Goal: Information Seeking & Learning: Learn about a topic

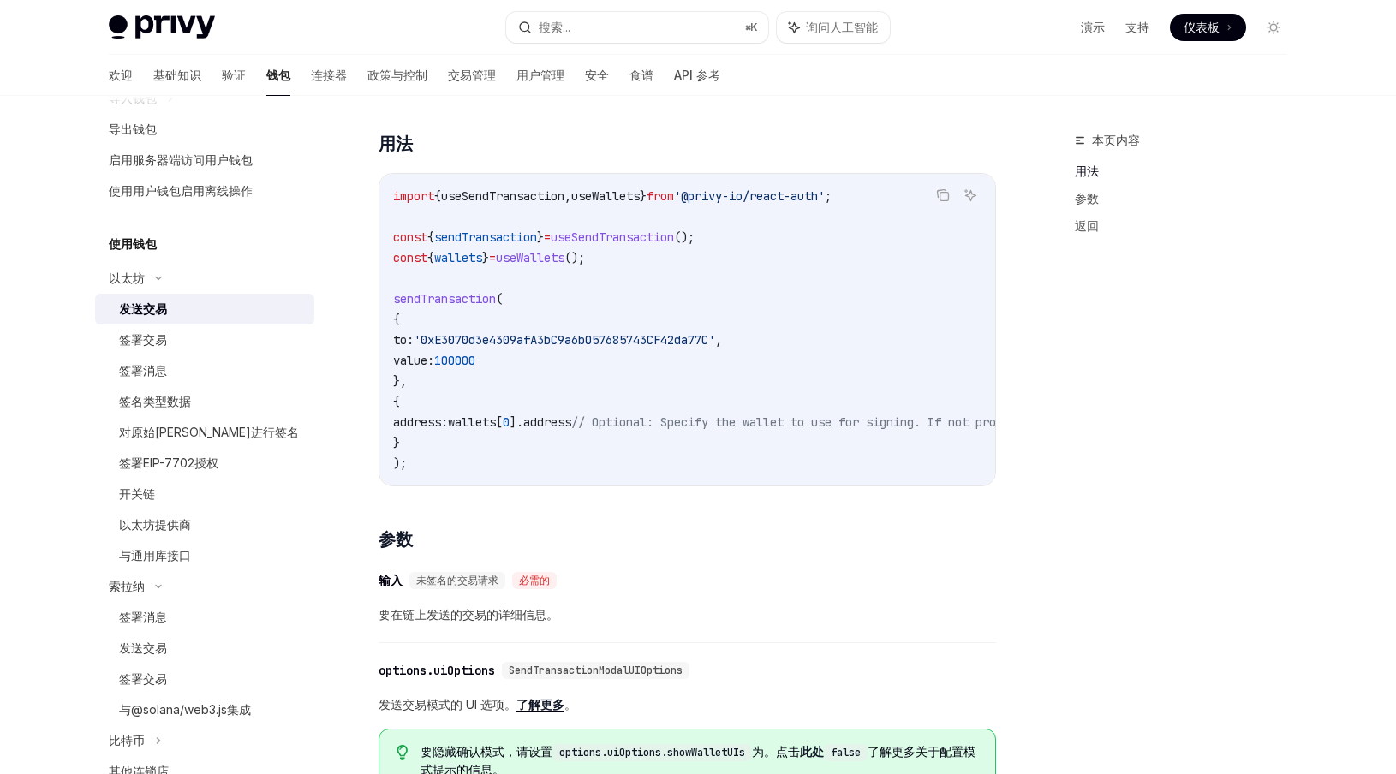
scroll to position [308, 0]
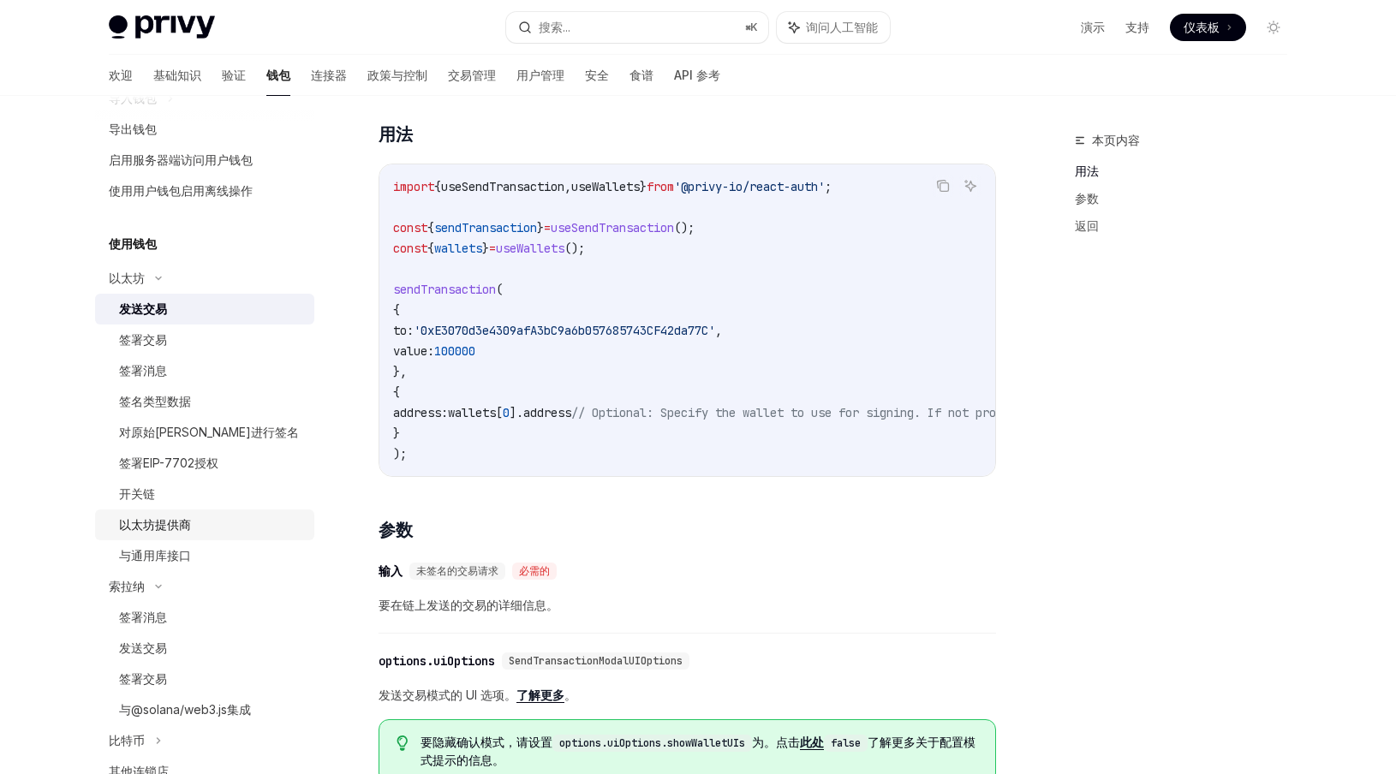
click at [163, 523] on font "以太坊提供商" at bounding box center [155, 524] width 72 height 15
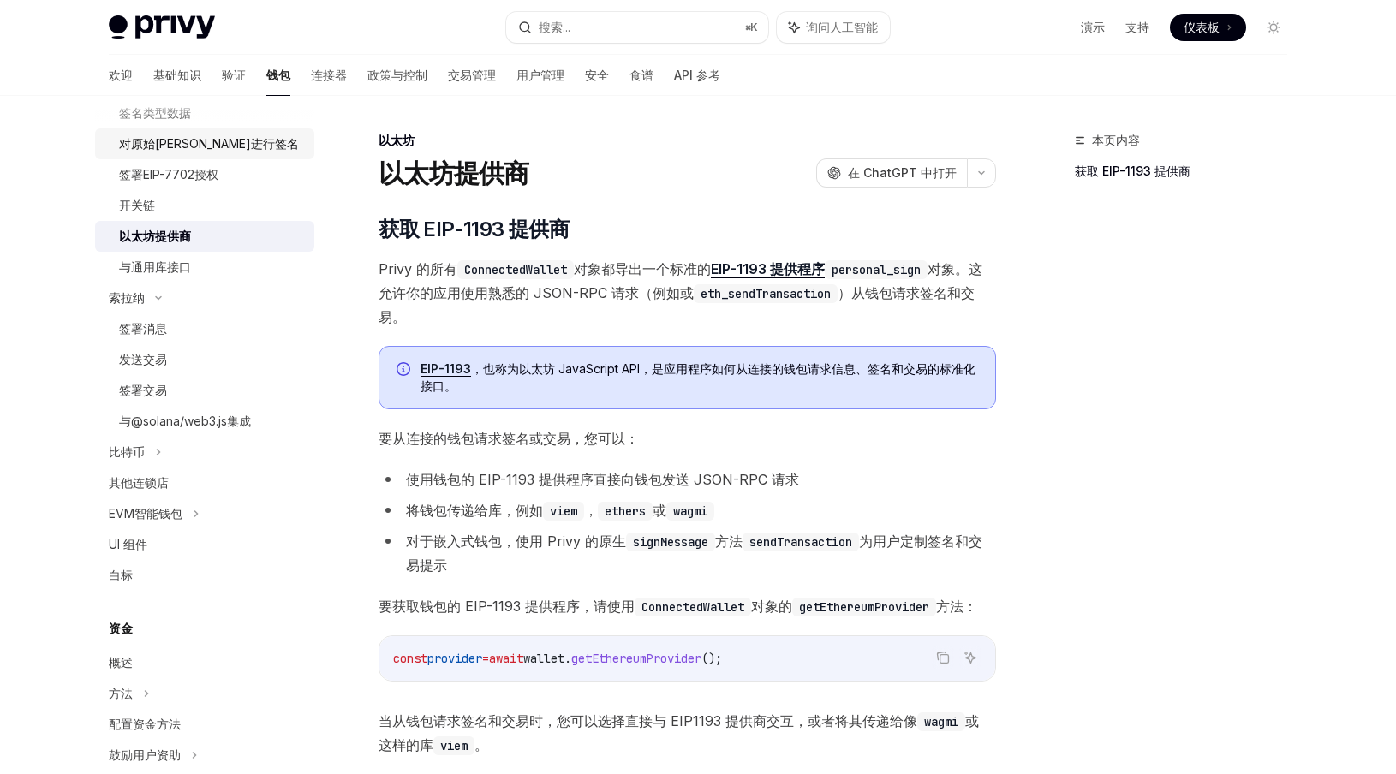
scroll to position [612, 0]
click at [188, 514] on div "EVM智能钱包" at bounding box center [204, 512] width 219 height 31
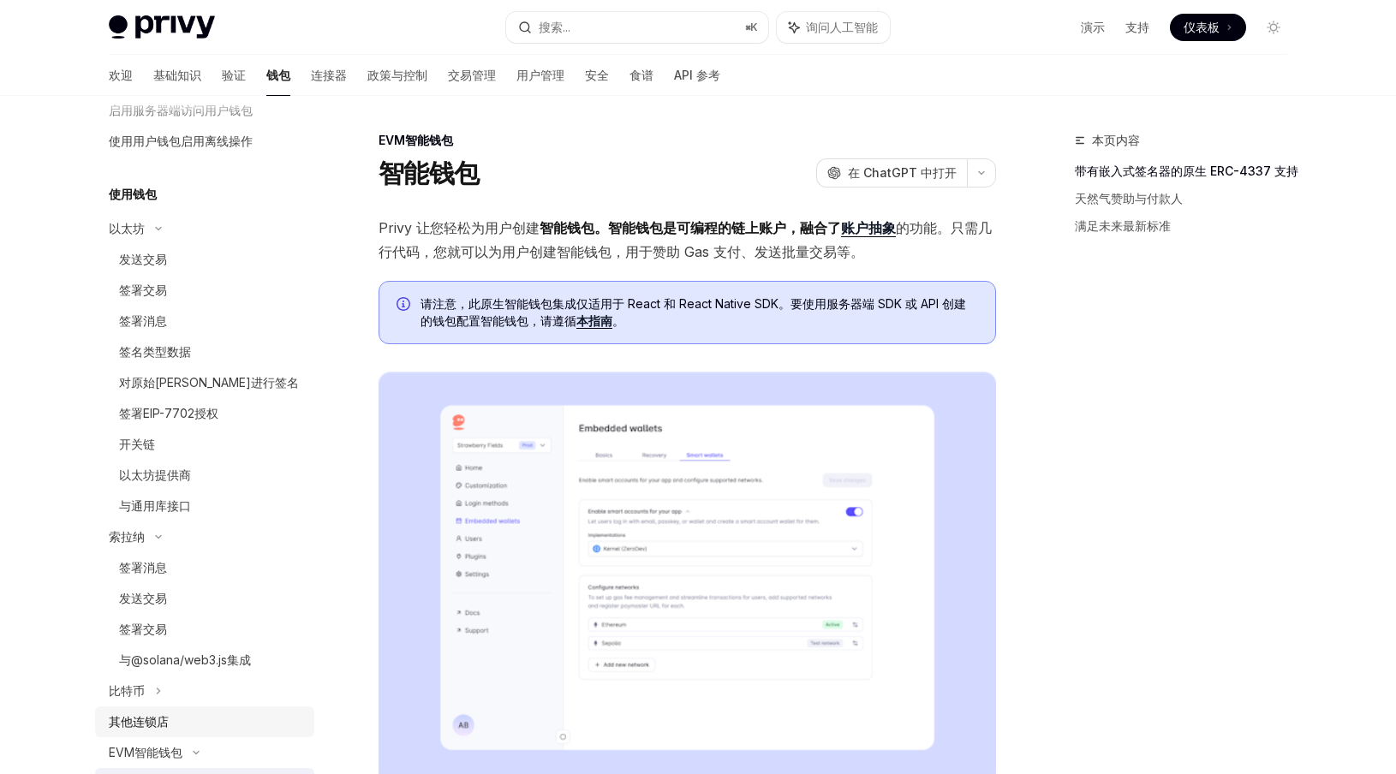
scroll to position [332, 0]
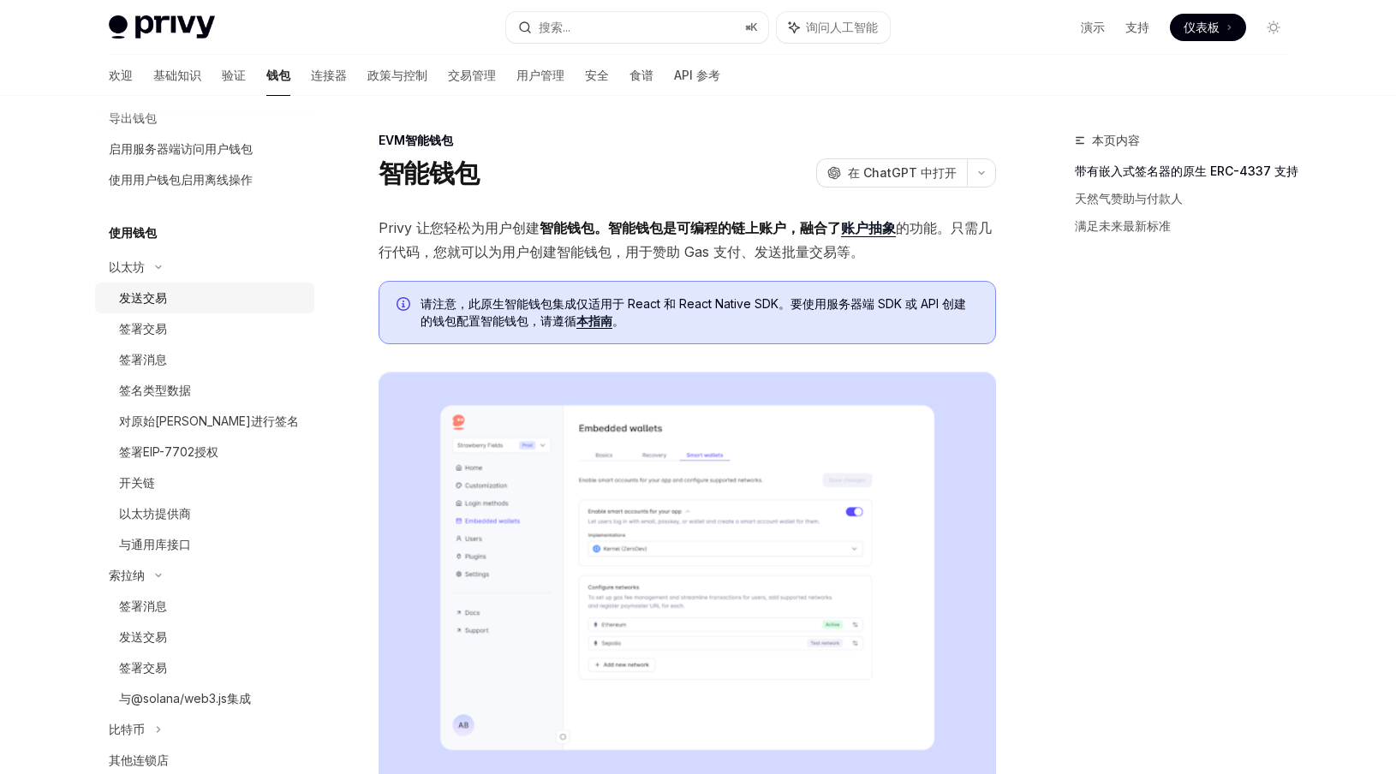
click at [155, 303] on font "发送交易" at bounding box center [143, 297] width 48 height 15
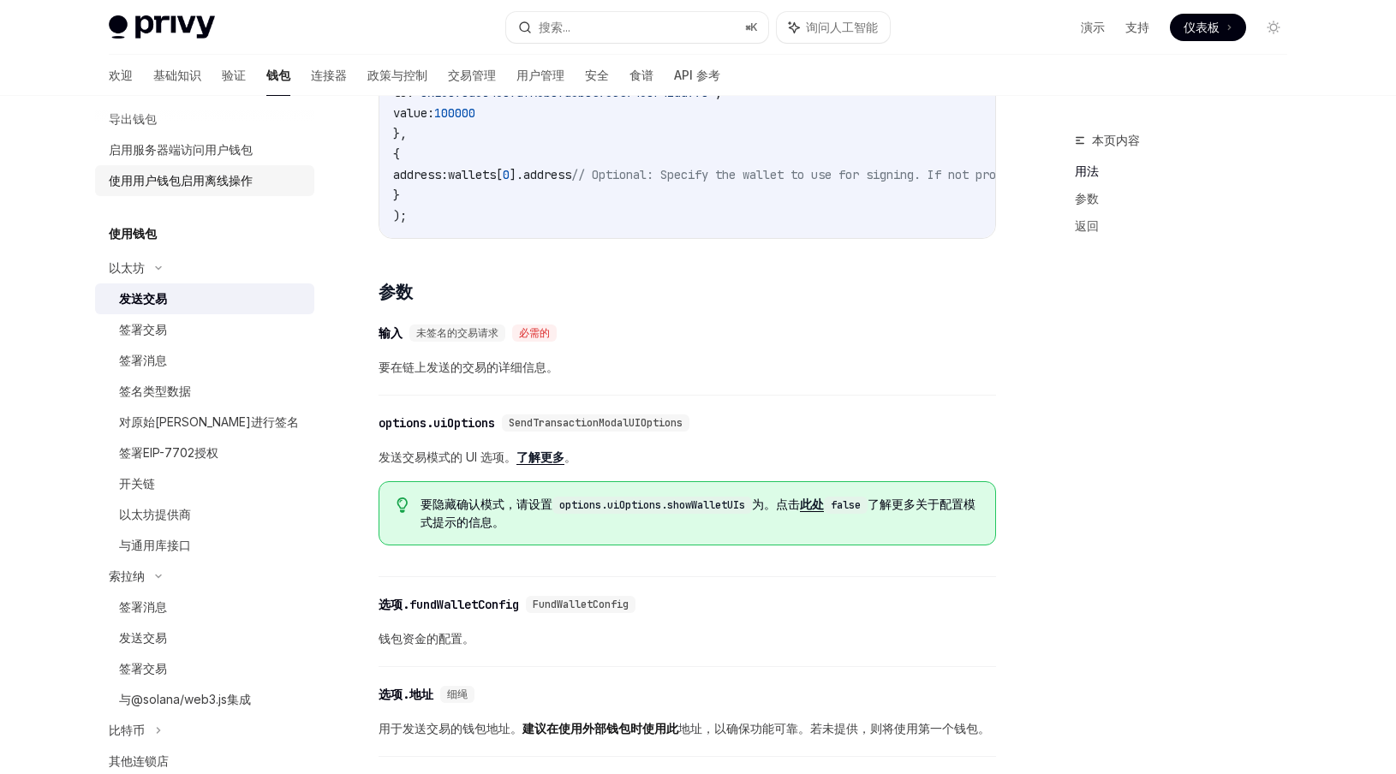
scroll to position [345, 0]
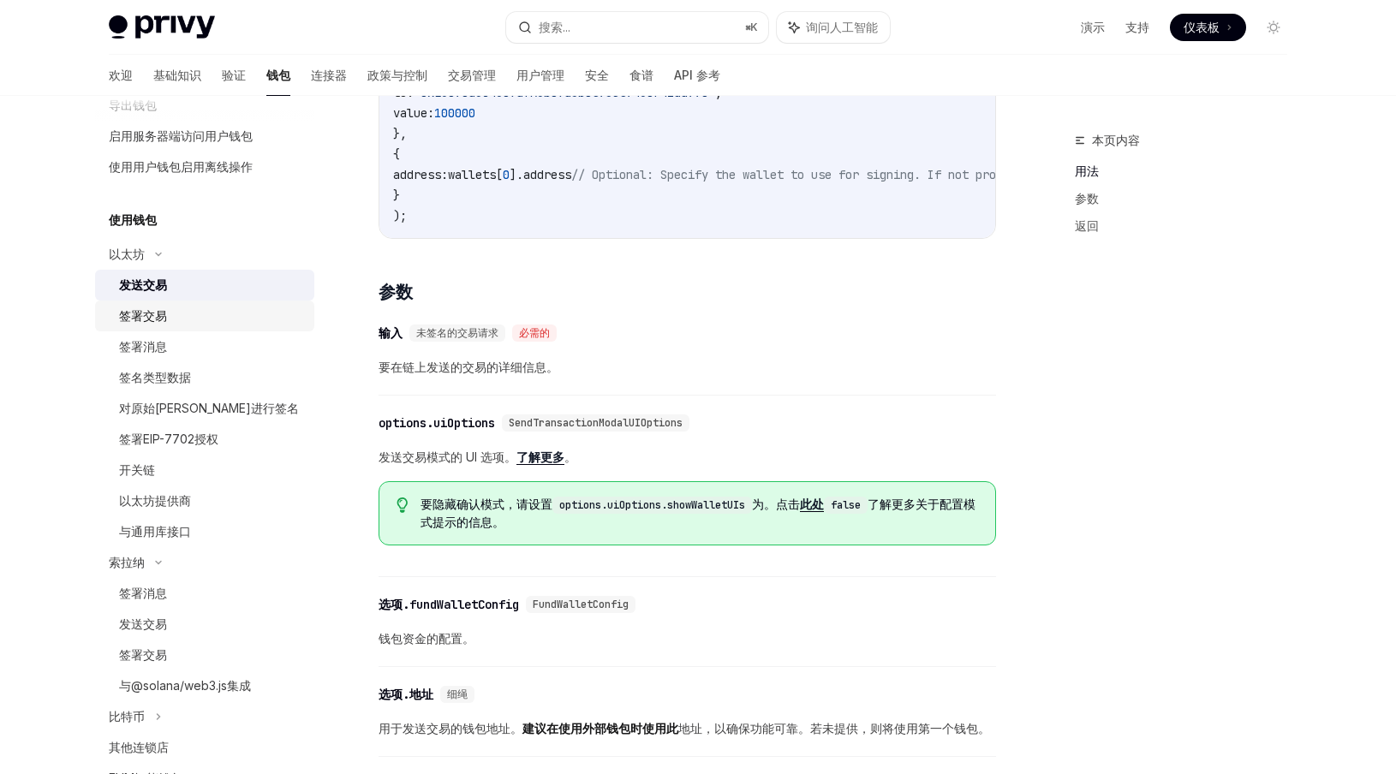
click at [158, 314] on font "签署交易" at bounding box center [143, 315] width 48 height 15
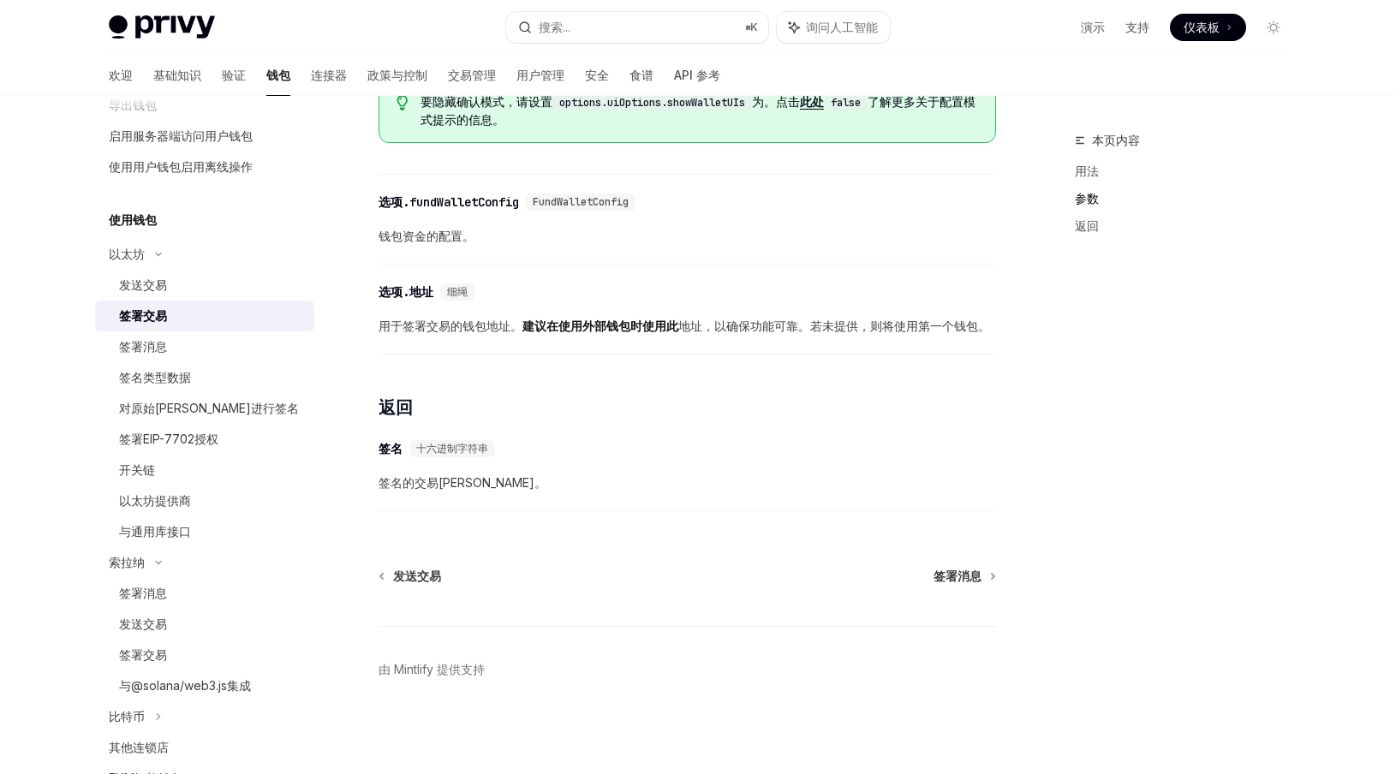
scroll to position [962, 0]
click at [196, 379] on div "签名类型数据" at bounding box center [211, 378] width 185 height 21
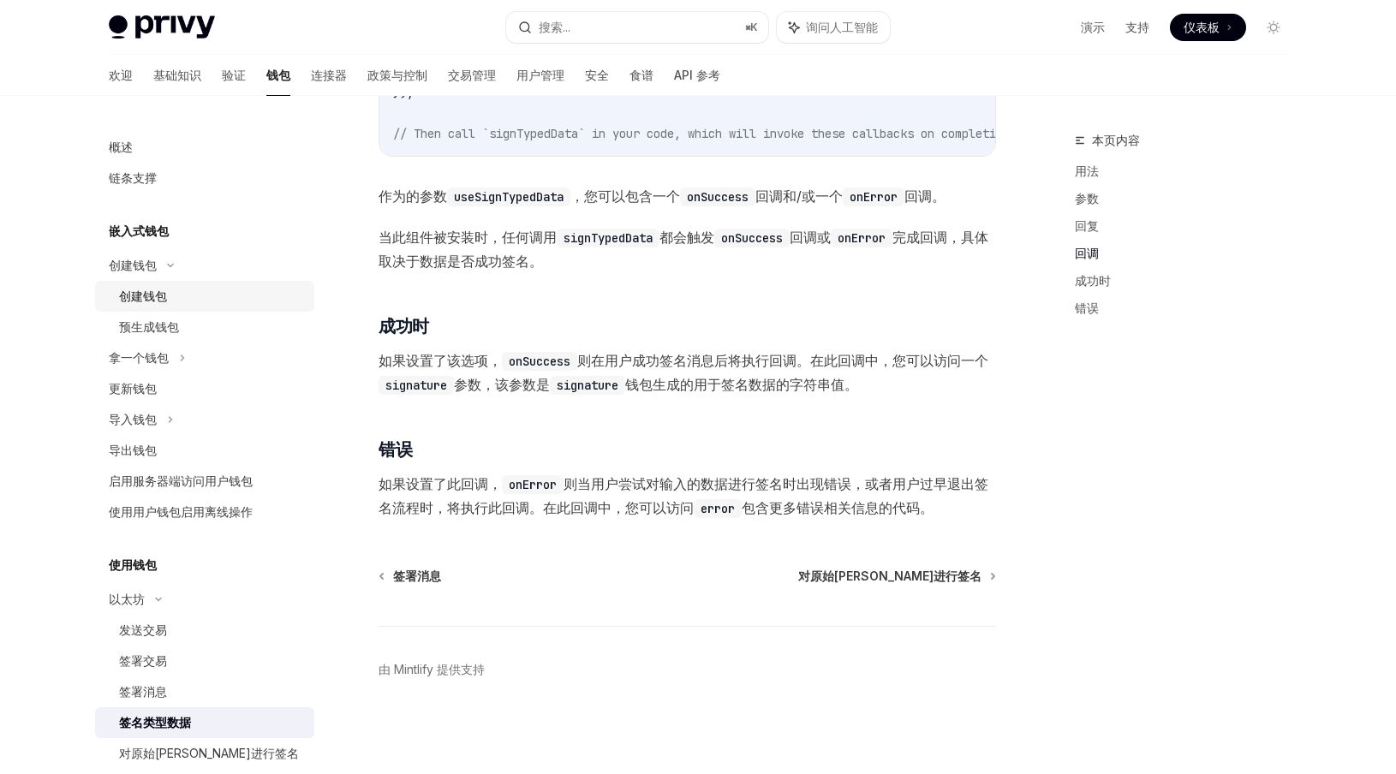
click at [153, 291] on font "创建钱包" at bounding box center [143, 296] width 48 height 15
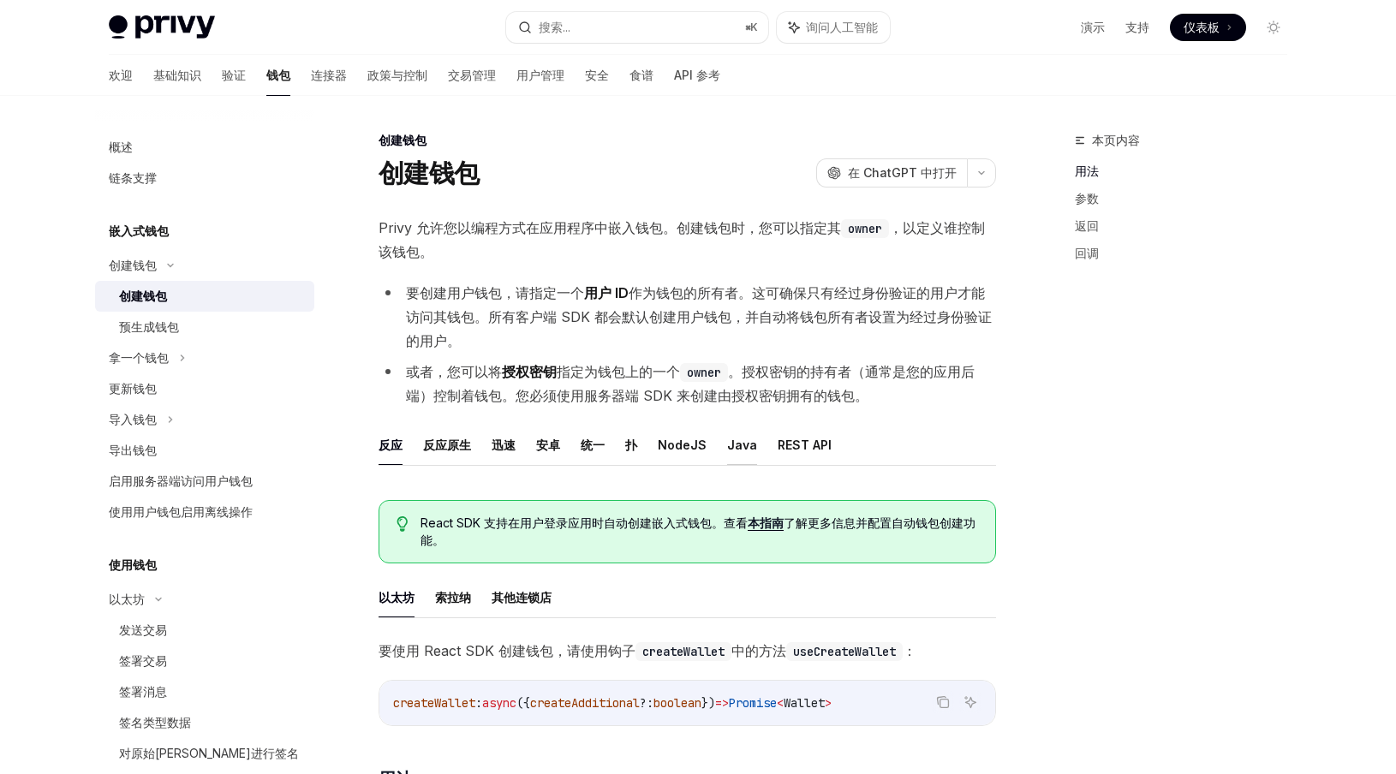
click at [736, 448] on font "Java" at bounding box center [742, 445] width 30 height 15
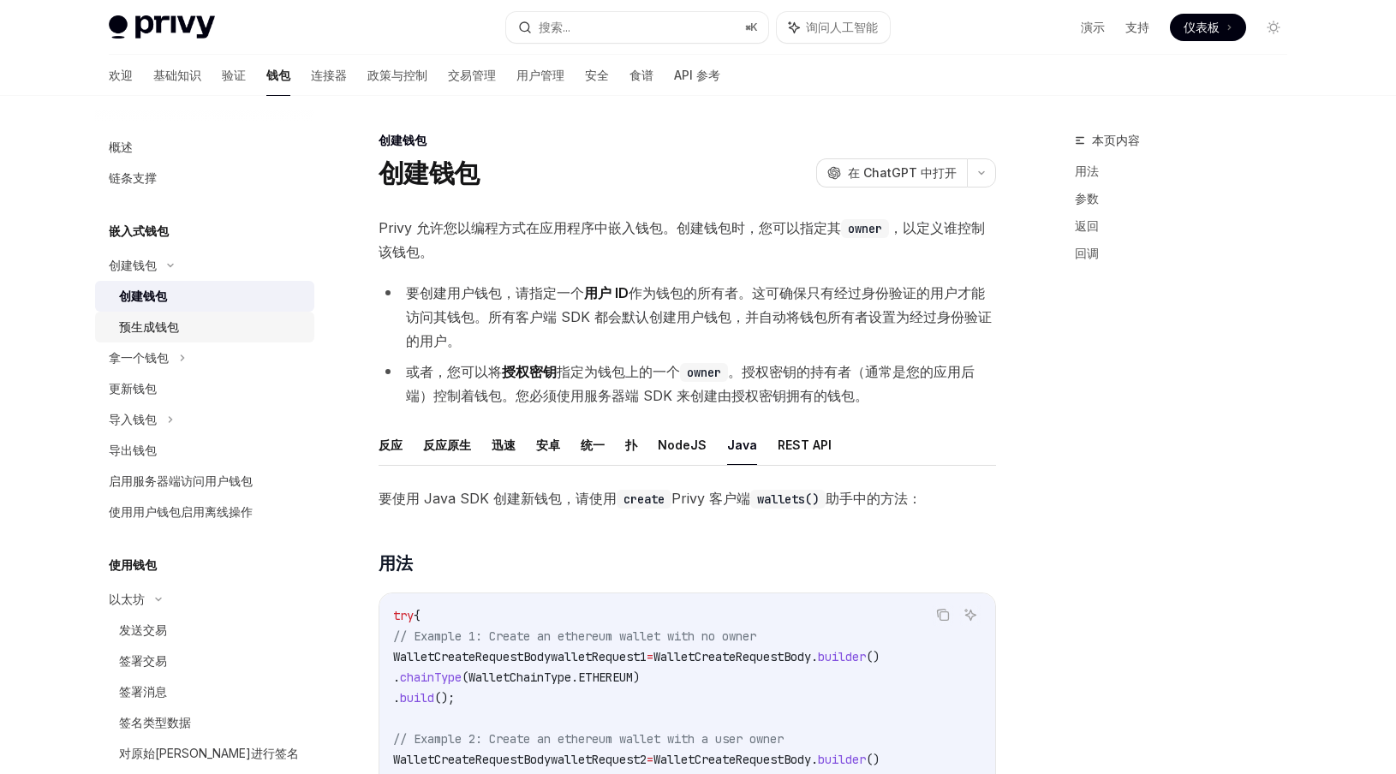
click at [170, 328] on font "预生成钱包" at bounding box center [149, 327] width 60 height 15
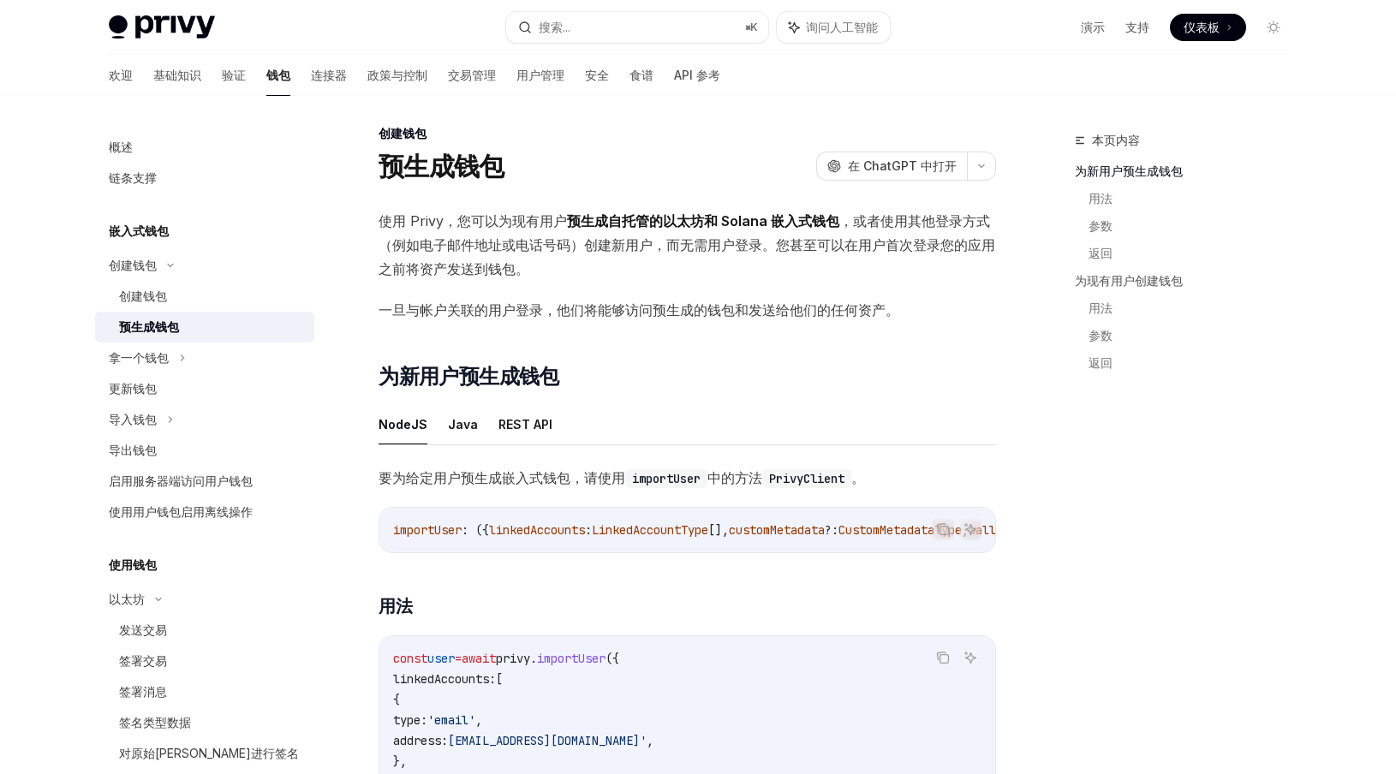
scroll to position [16, 0]
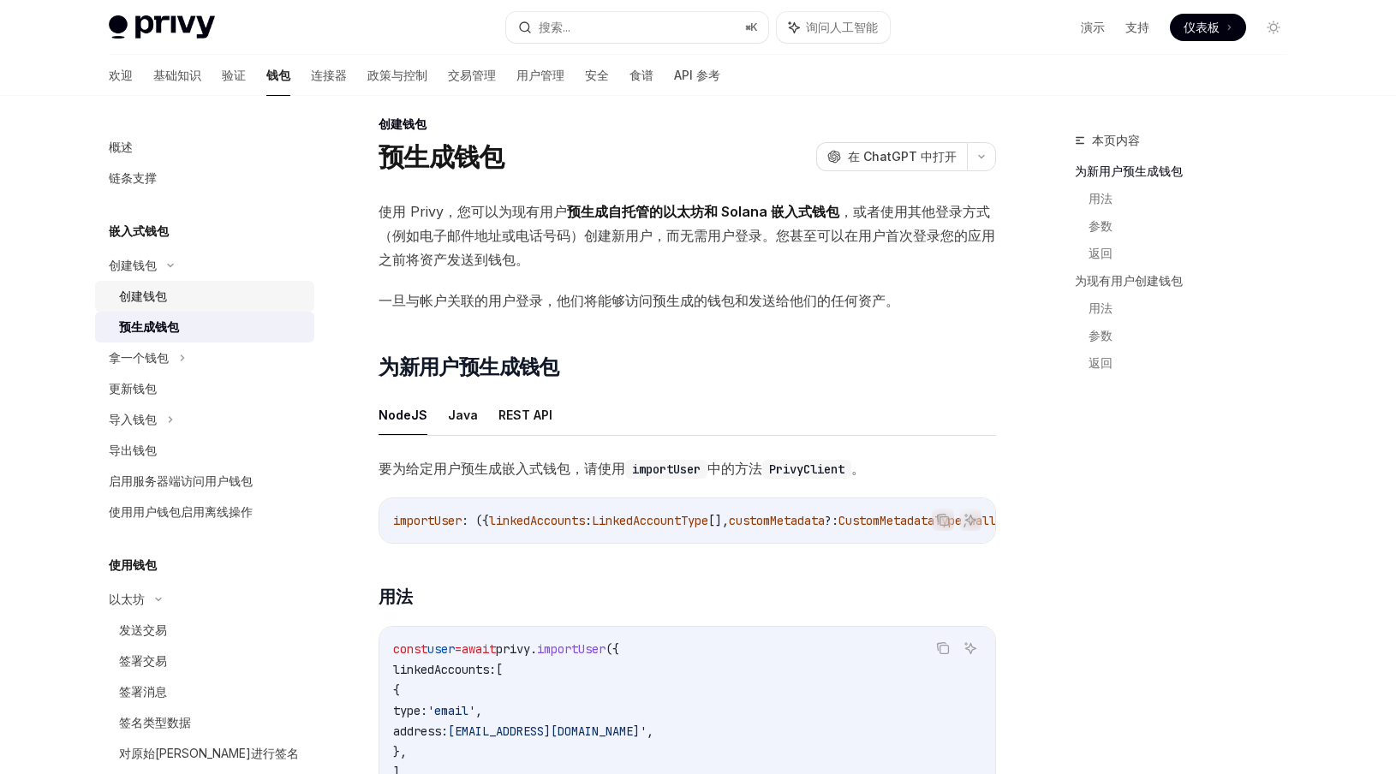
click at [164, 297] on font "创建钱包" at bounding box center [143, 296] width 48 height 15
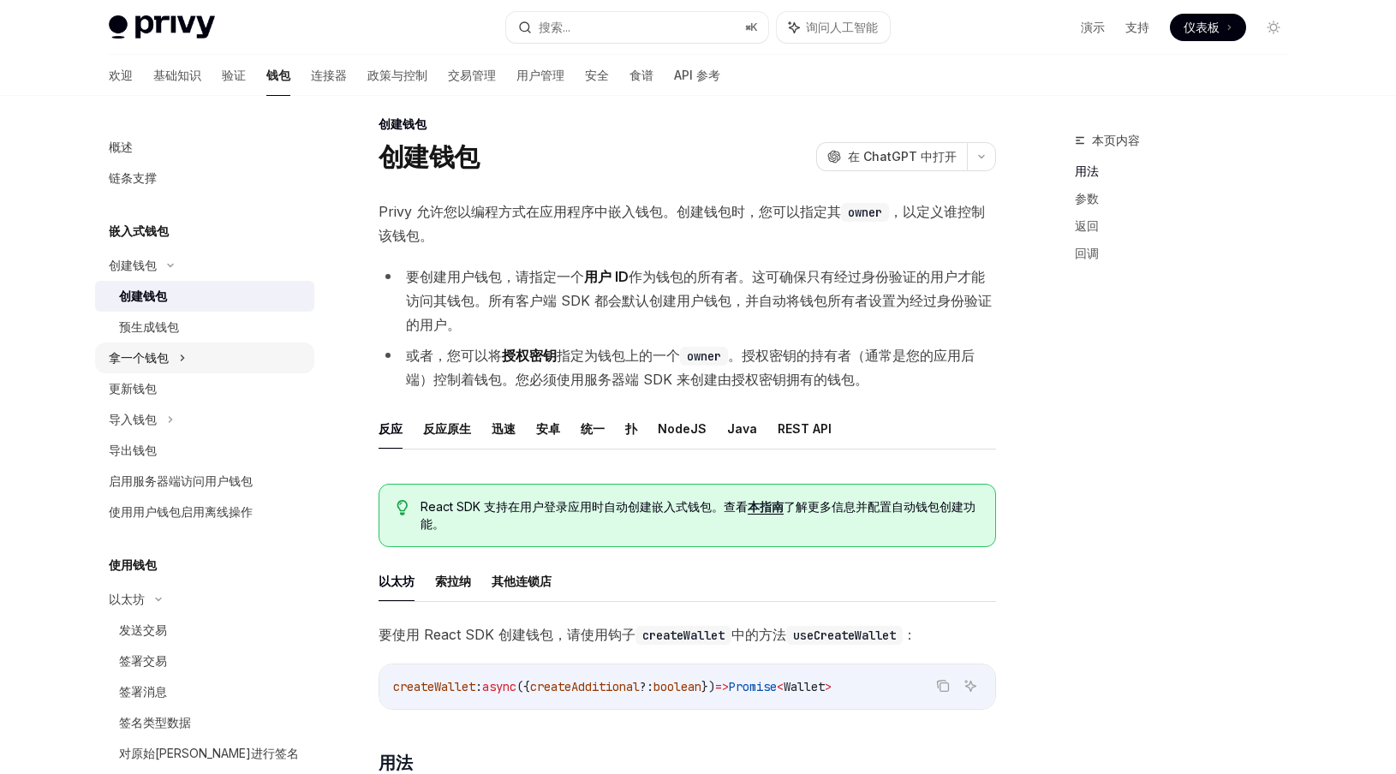
click at [215, 353] on div "拿一个钱包" at bounding box center [204, 358] width 219 height 31
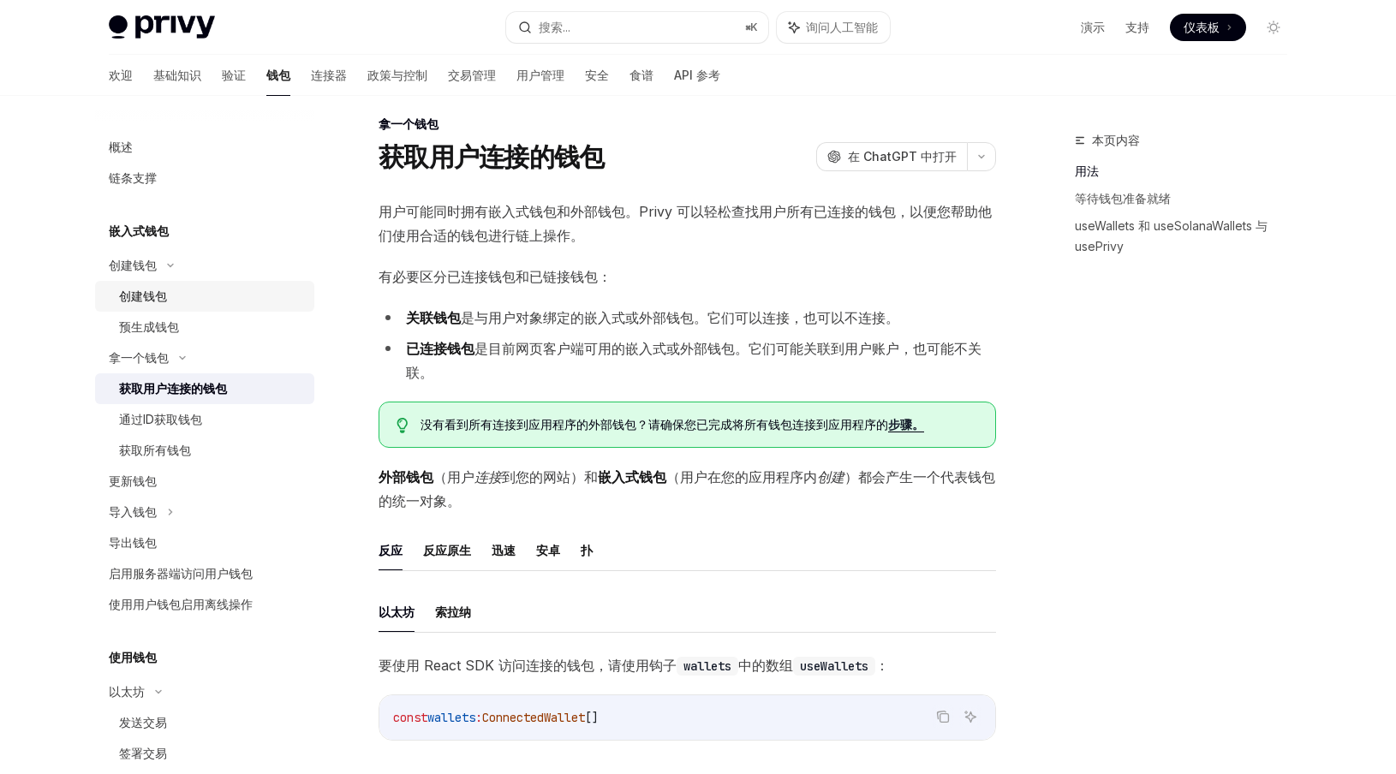
click at [158, 292] on font "创建钱包" at bounding box center [143, 296] width 48 height 15
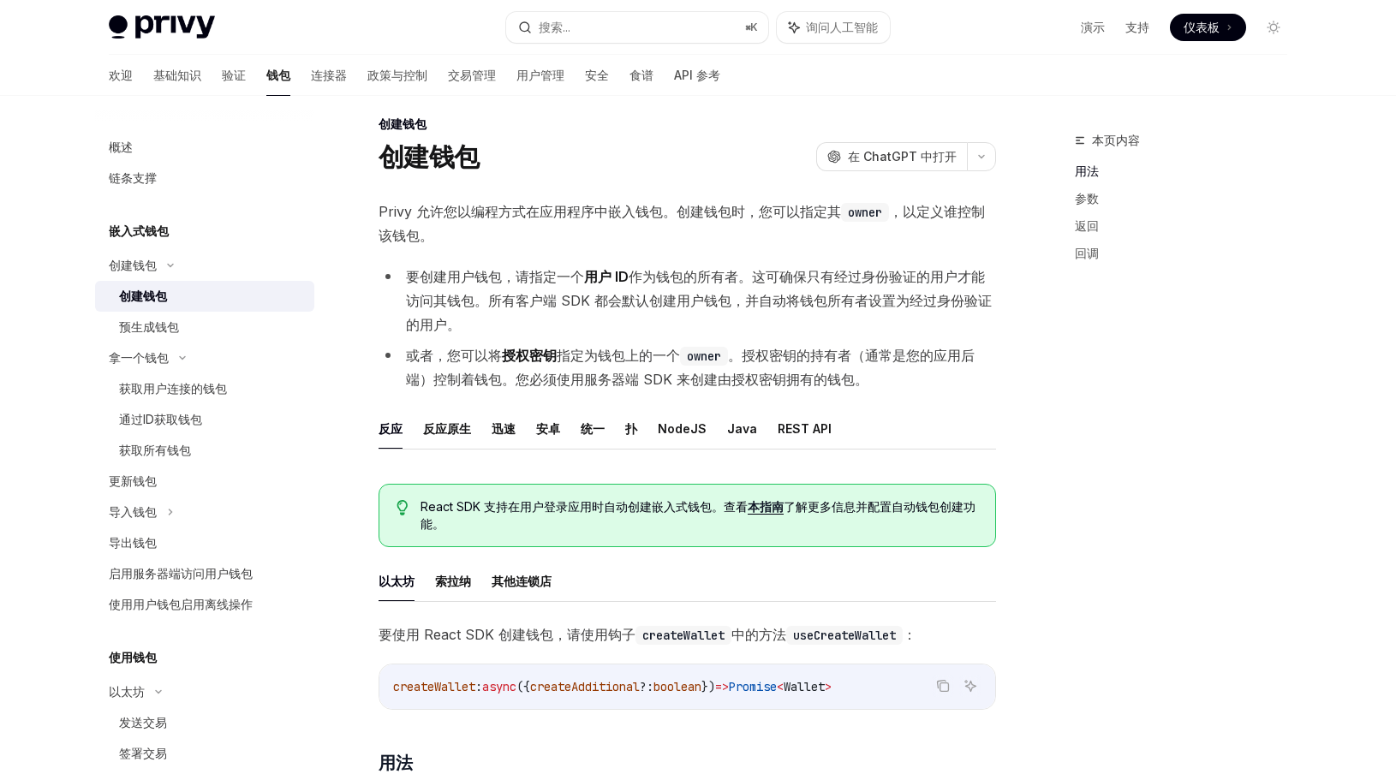
click at [152, 238] on h5 "嵌入式钱包" at bounding box center [139, 231] width 60 height 21
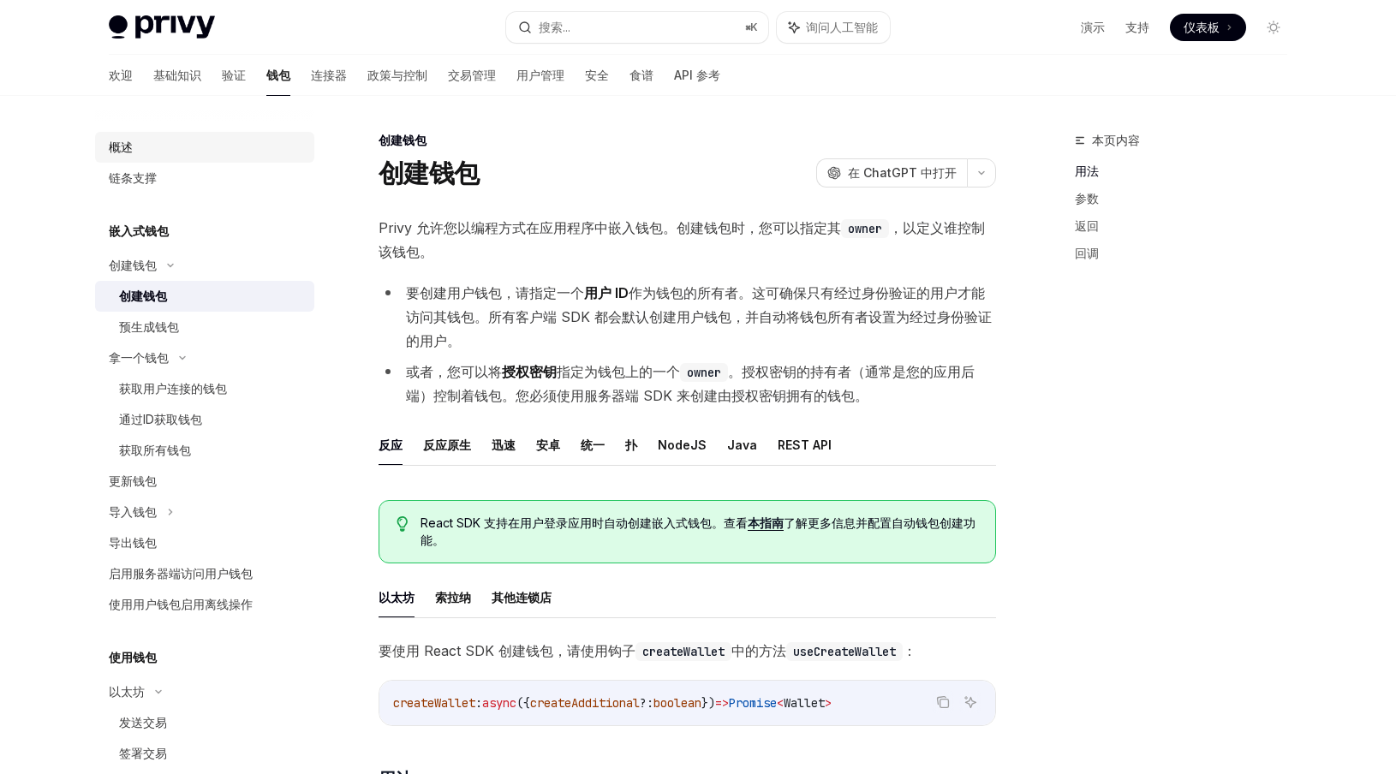
click at [129, 152] on font "概述" at bounding box center [121, 147] width 24 height 15
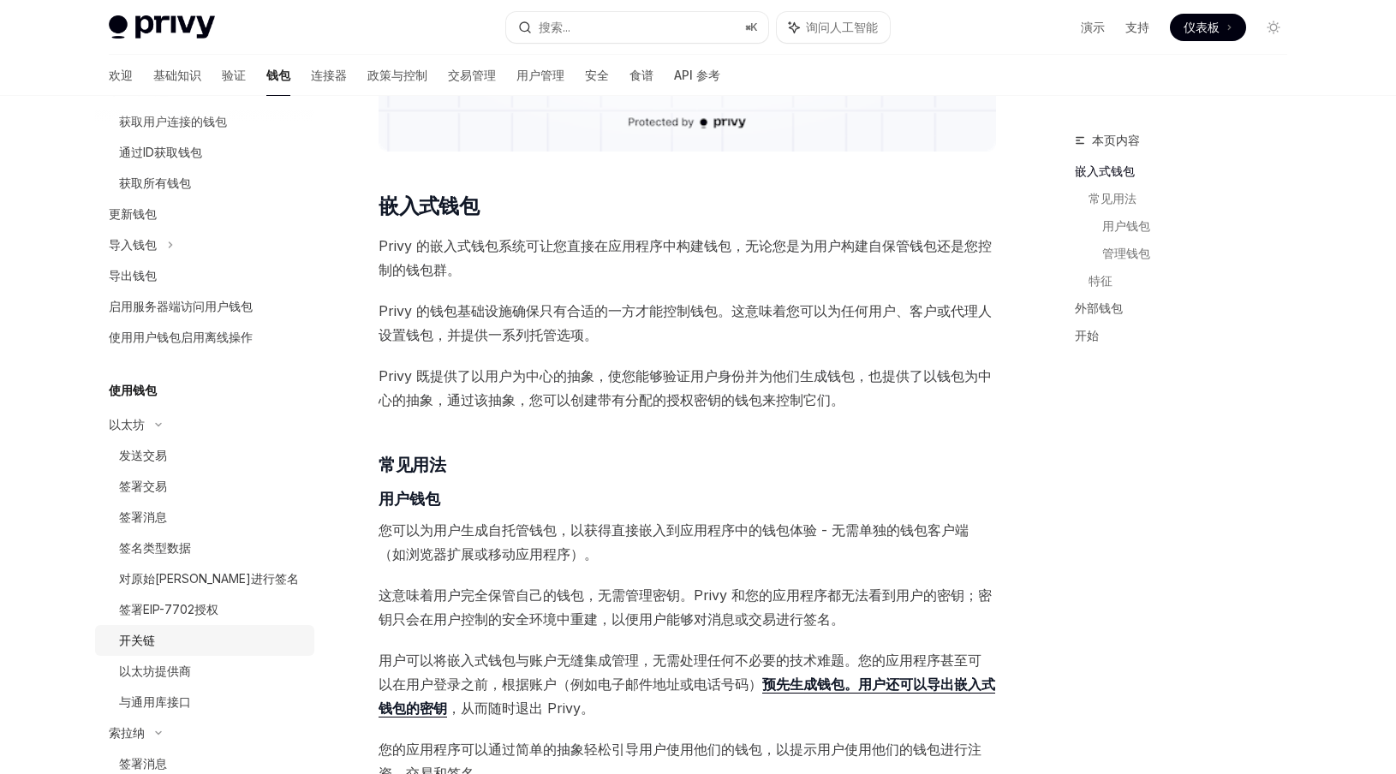
scroll to position [231, 0]
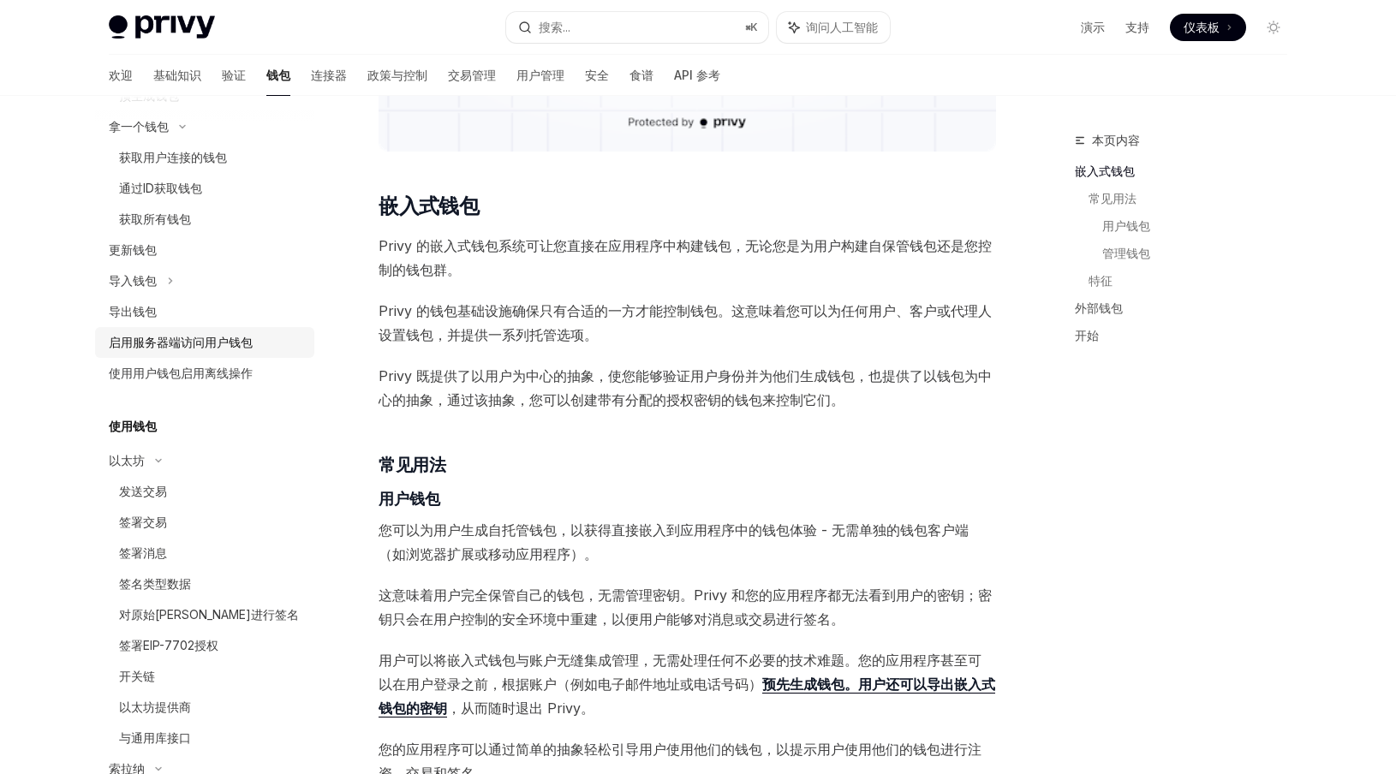
click at [232, 344] on font "启用服务器端访问用户钱包" at bounding box center [181, 342] width 144 height 15
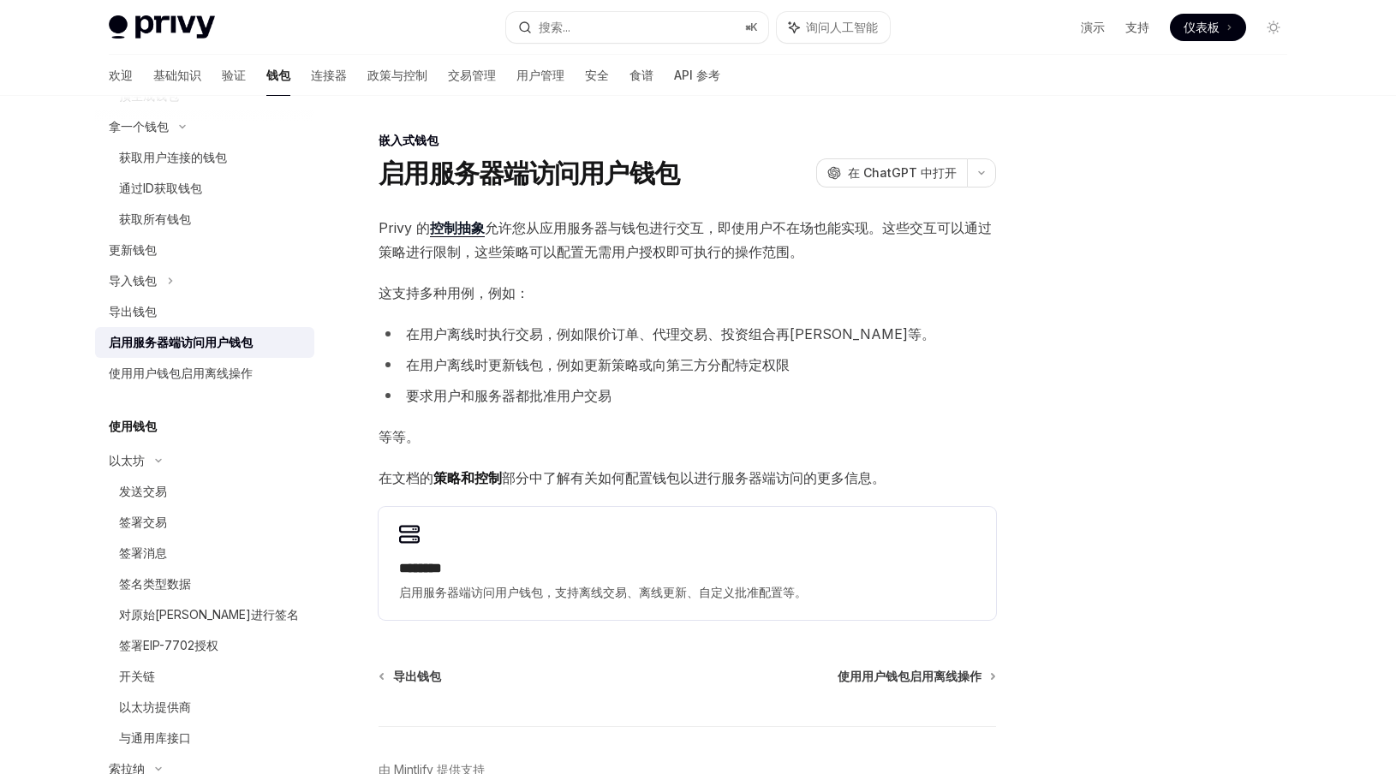
click at [468, 483] on font "策略和控制" at bounding box center [468, 477] width 69 height 17
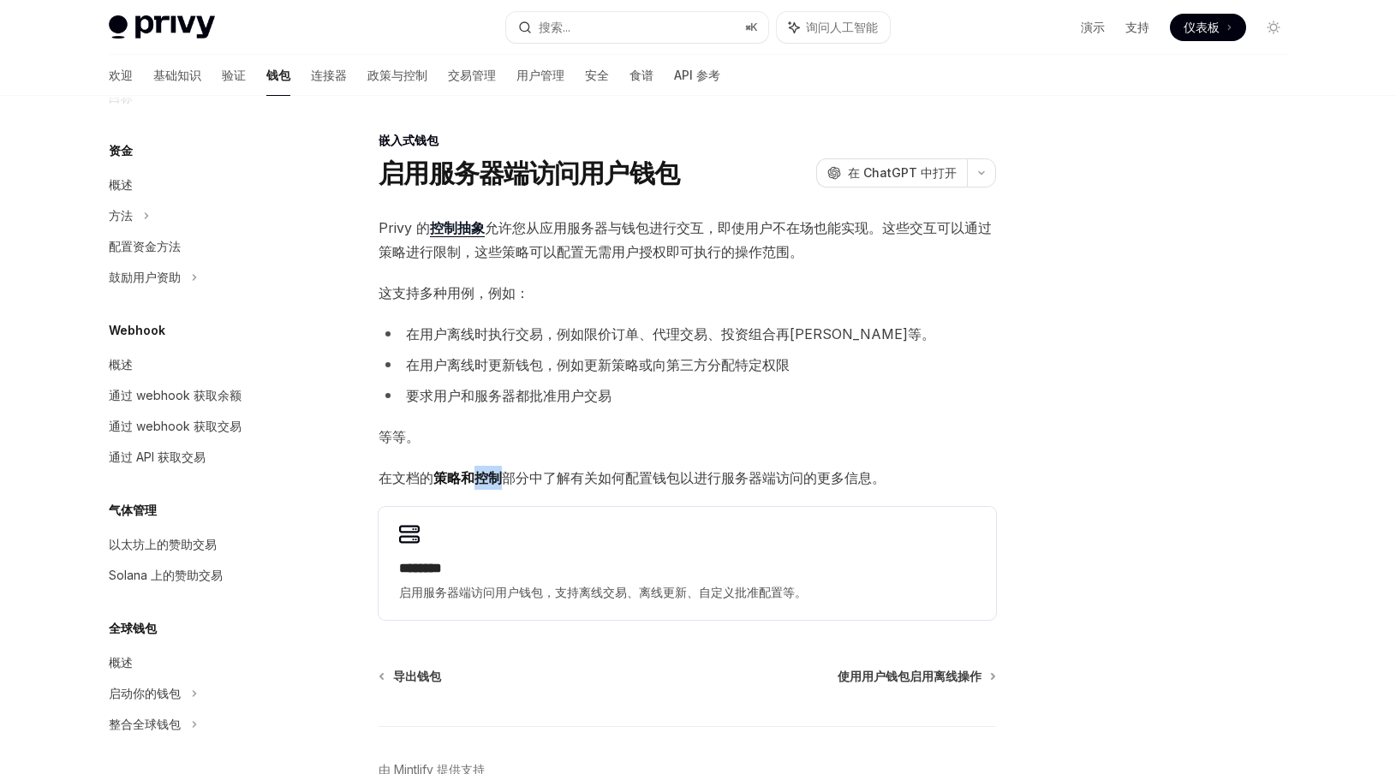
scroll to position [16, 0]
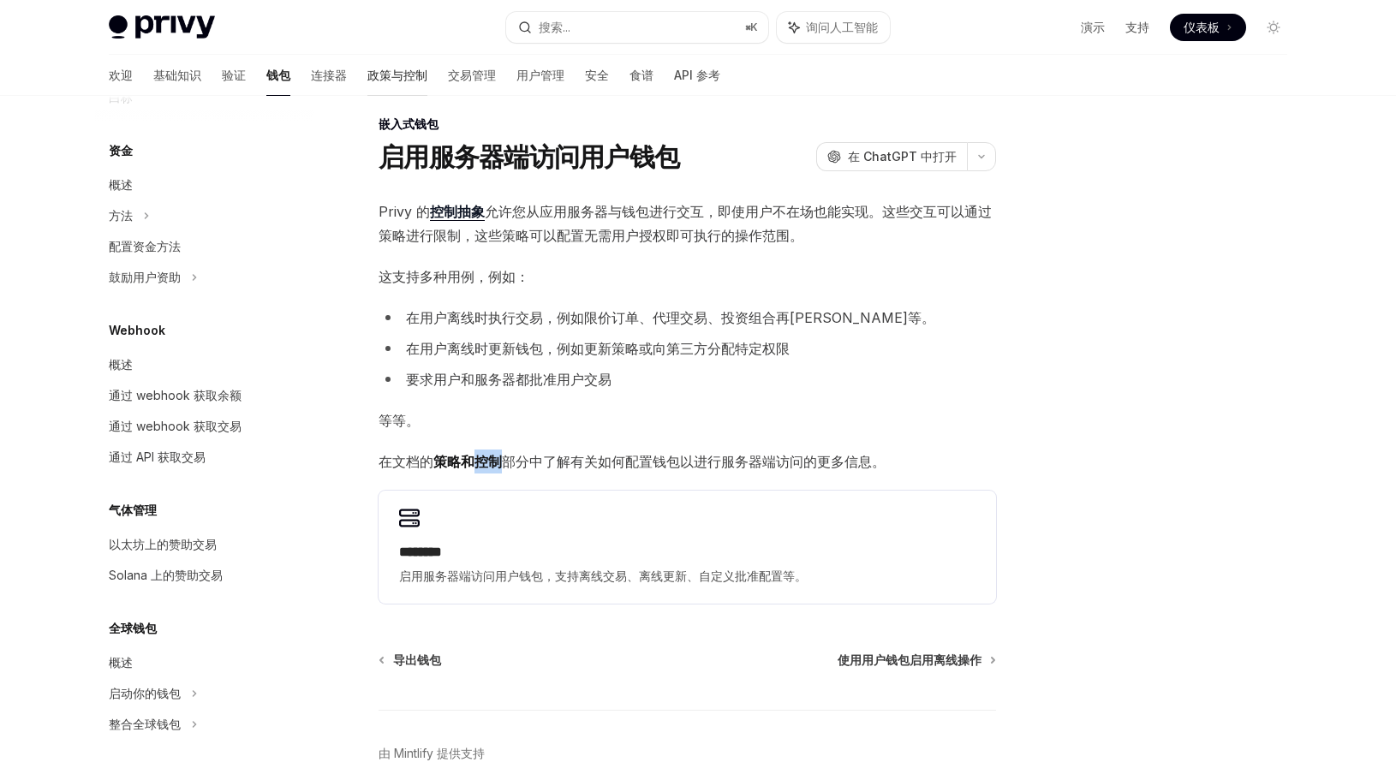
click at [368, 75] on font "政策与控制" at bounding box center [398, 75] width 60 height 15
type textarea "*"
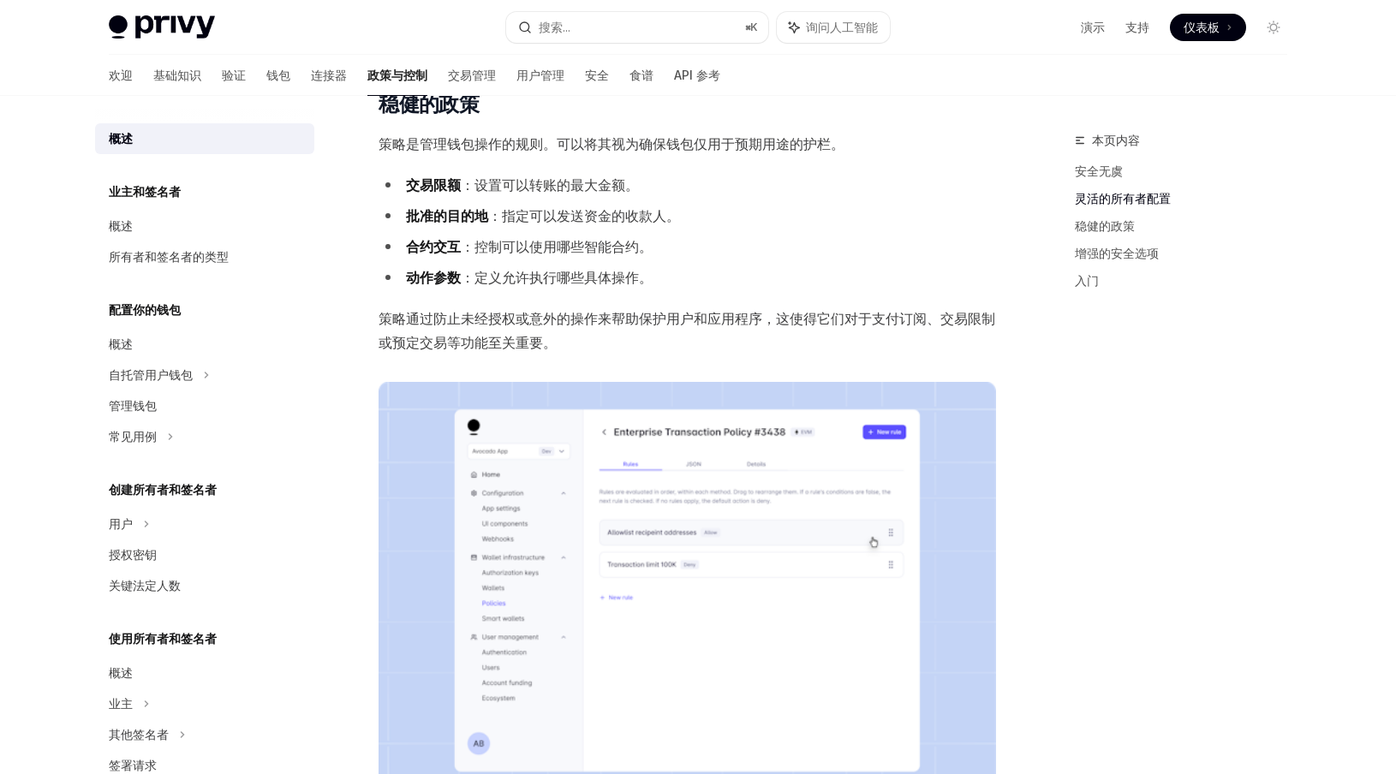
scroll to position [611, 0]
